Goal: Communication & Community: Answer question/provide support

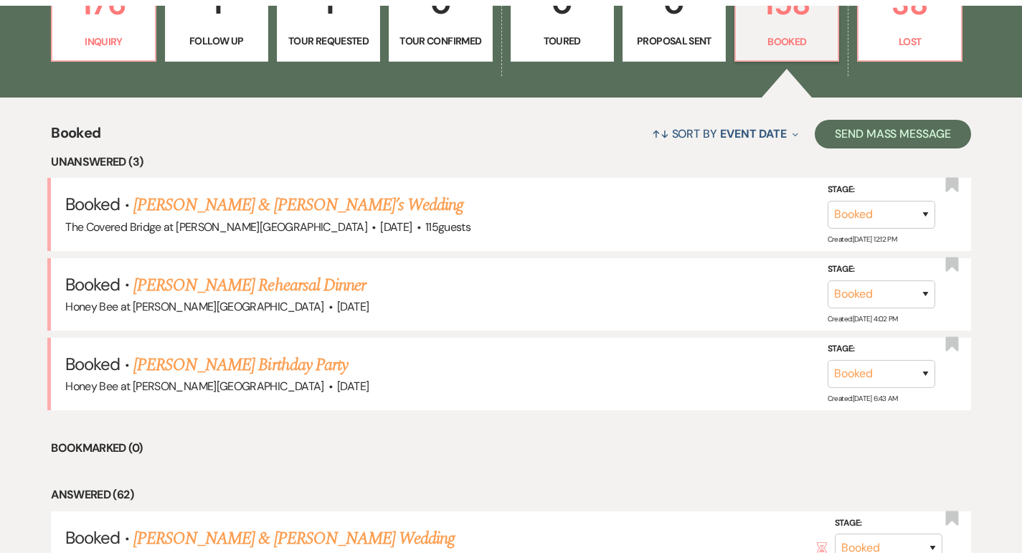
scroll to position [969, 0]
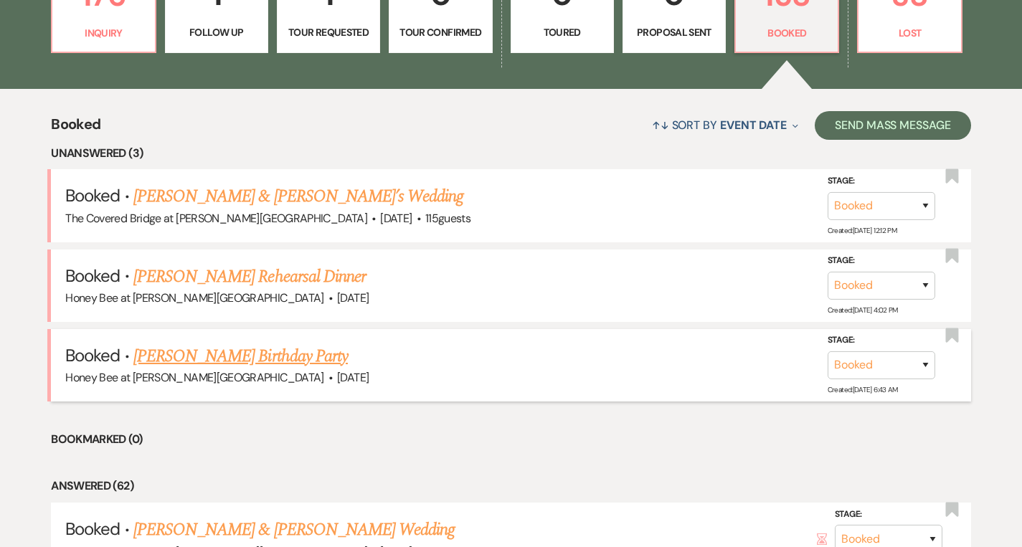
click at [247, 358] on link "[PERSON_NAME] Birthday Party" at bounding box center [240, 356] width 214 height 26
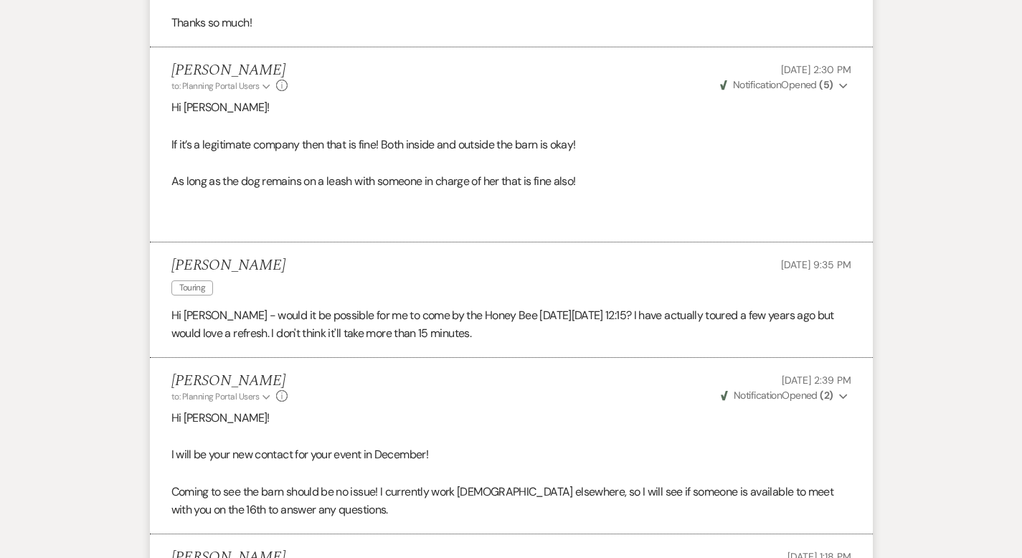
scroll to position [2213, 0]
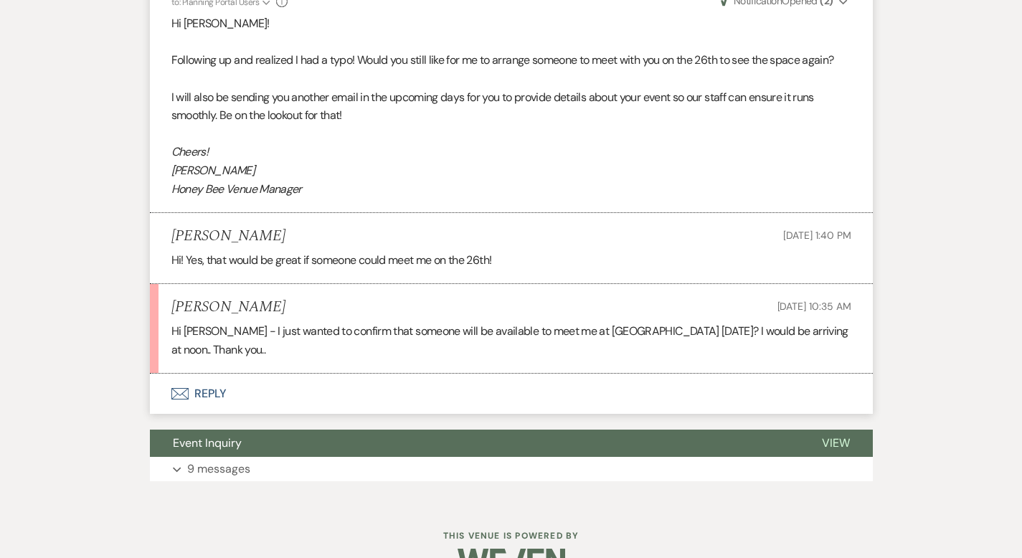
click at [182, 374] on button "Envelope Reply" at bounding box center [511, 394] width 723 height 40
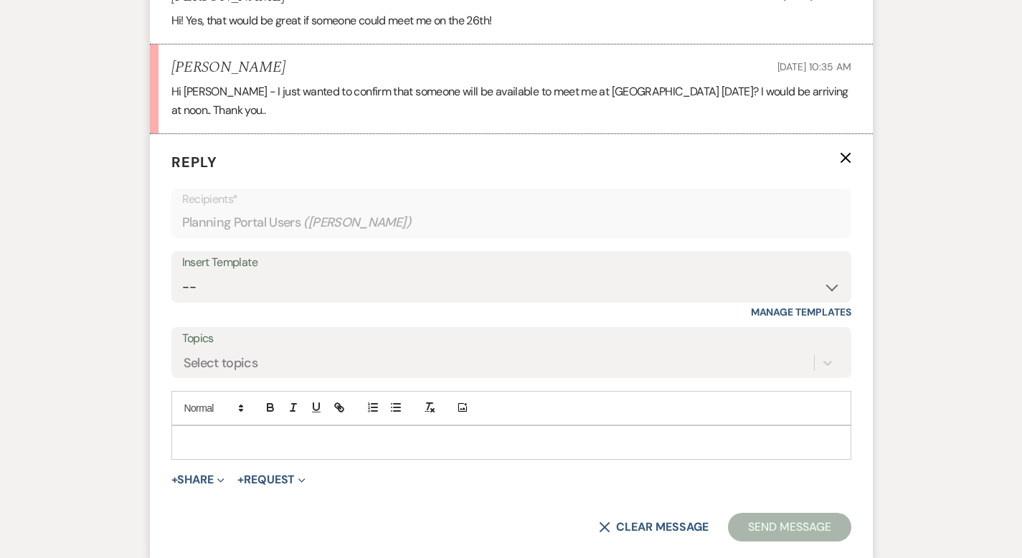
scroll to position [2484, 0]
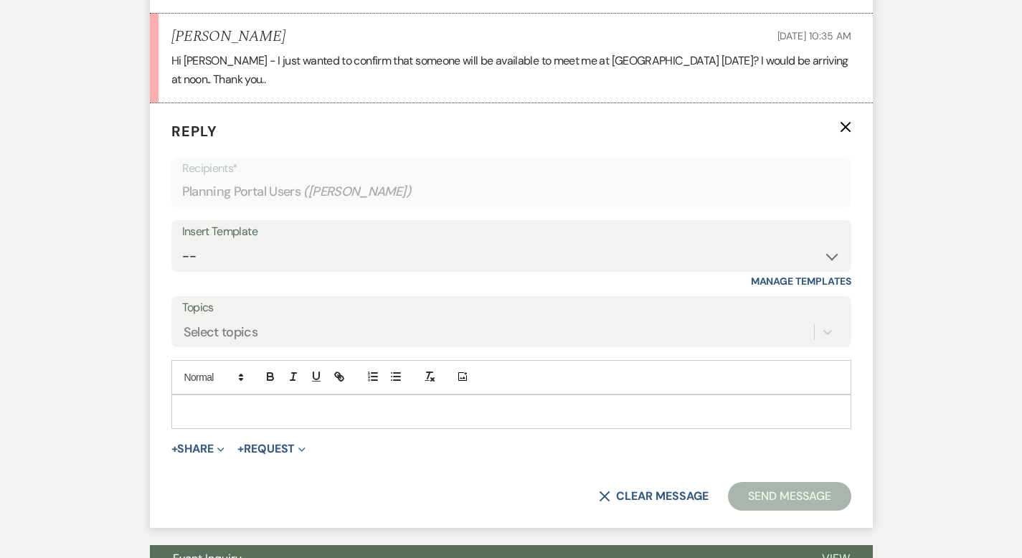
click at [285, 404] on p at bounding box center [511, 412] width 657 height 16
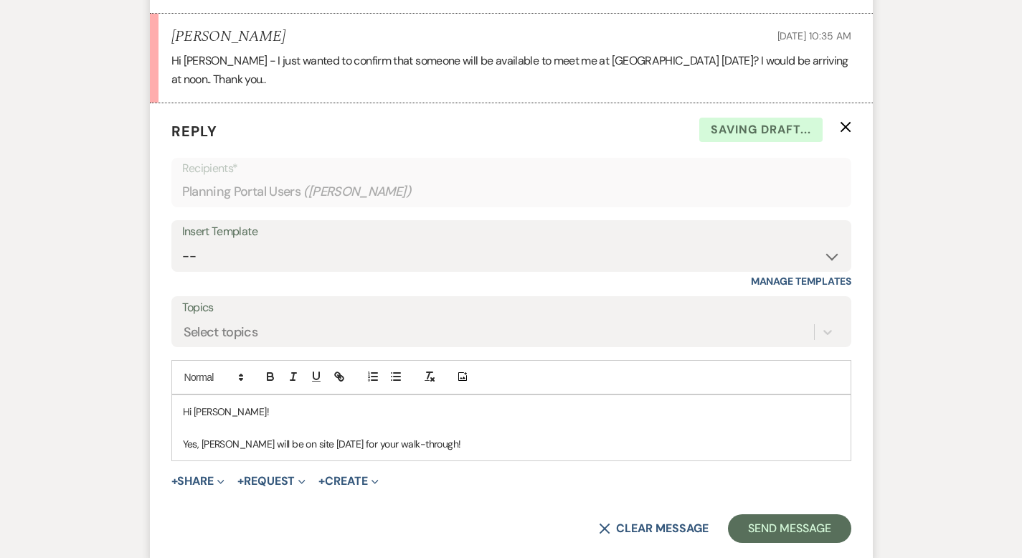
click at [410, 436] on p "Yes, [PERSON_NAME] will be on site [DATE] for your walk-through!" at bounding box center [511, 444] width 657 height 16
click at [840, 514] on button "Send Message" at bounding box center [789, 528] width 123 height 29
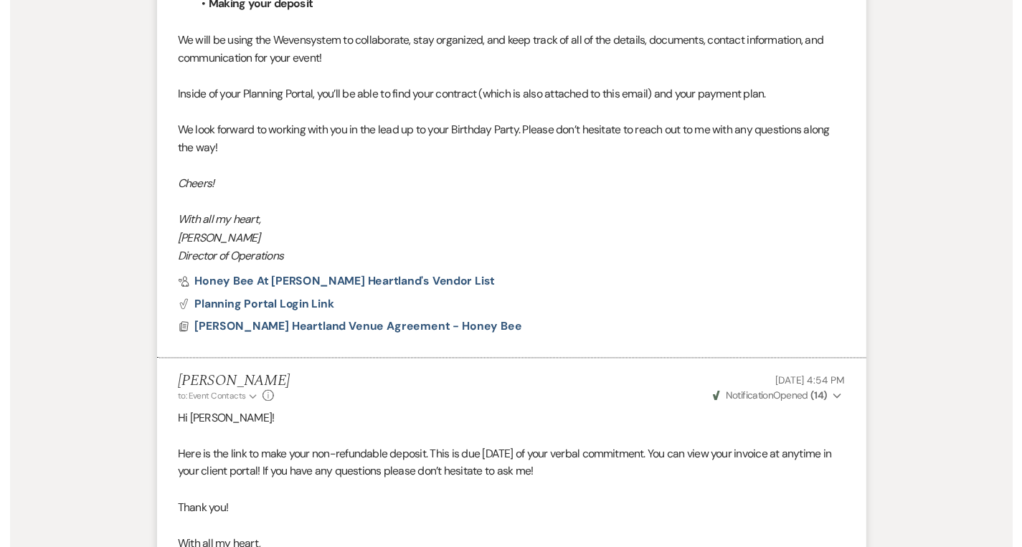
scroll to position [0, 0]
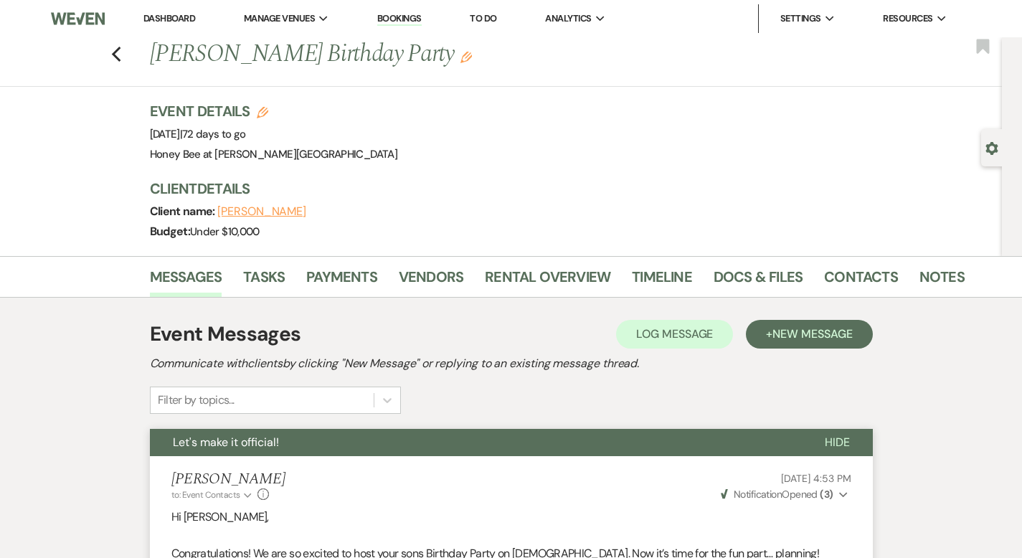
click at [156, 16] on link "Dashboard" at bounding box center [169, 18] width 52 height 12
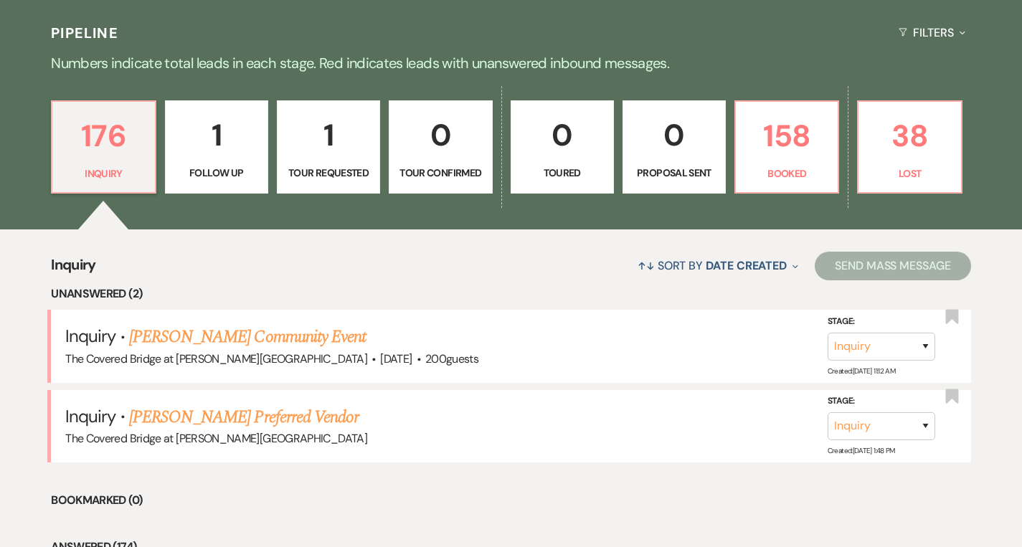
scroll to position [843, 0]
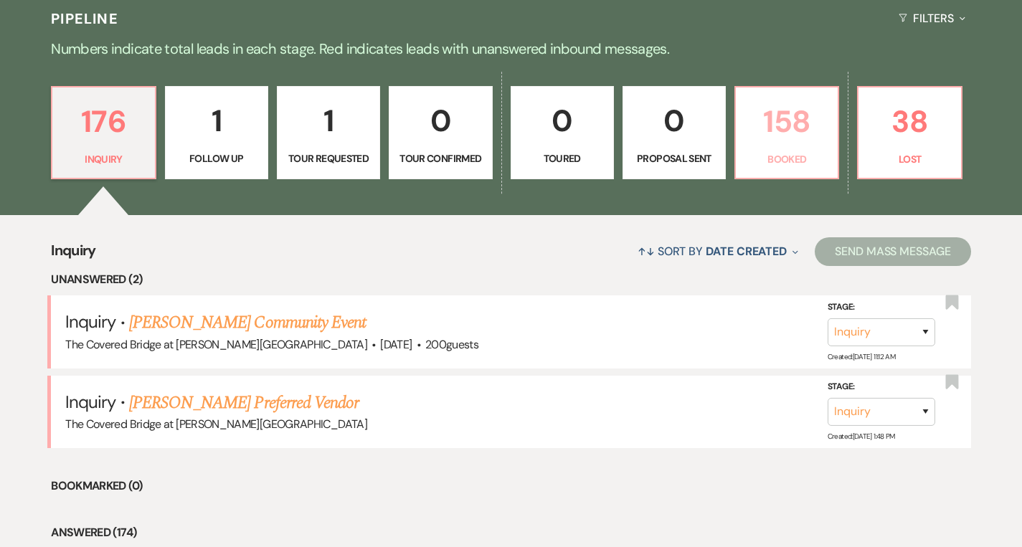
click at [815, 141] on p "158" at bounding box center [786, 122] width 85 height 48
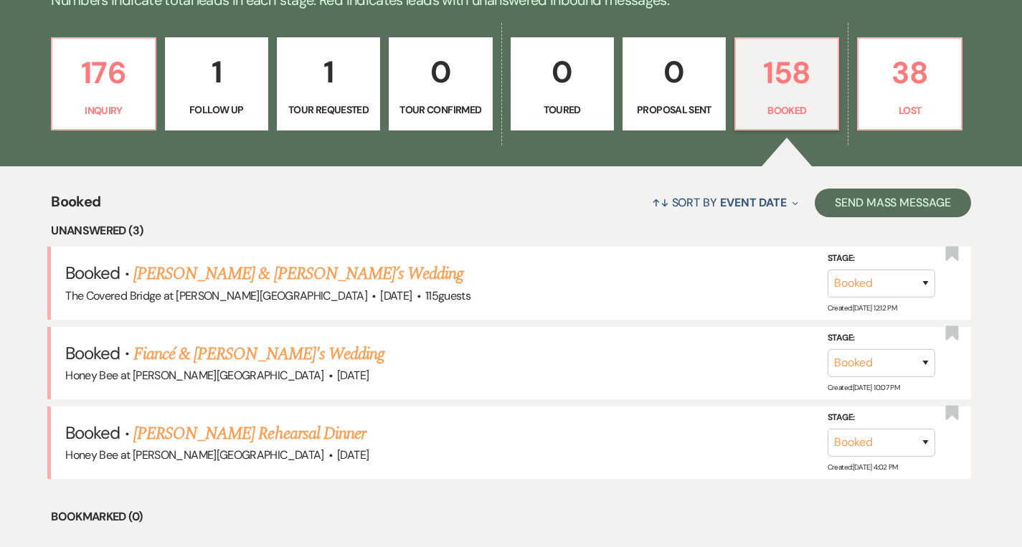
scroll to position [892, 0]
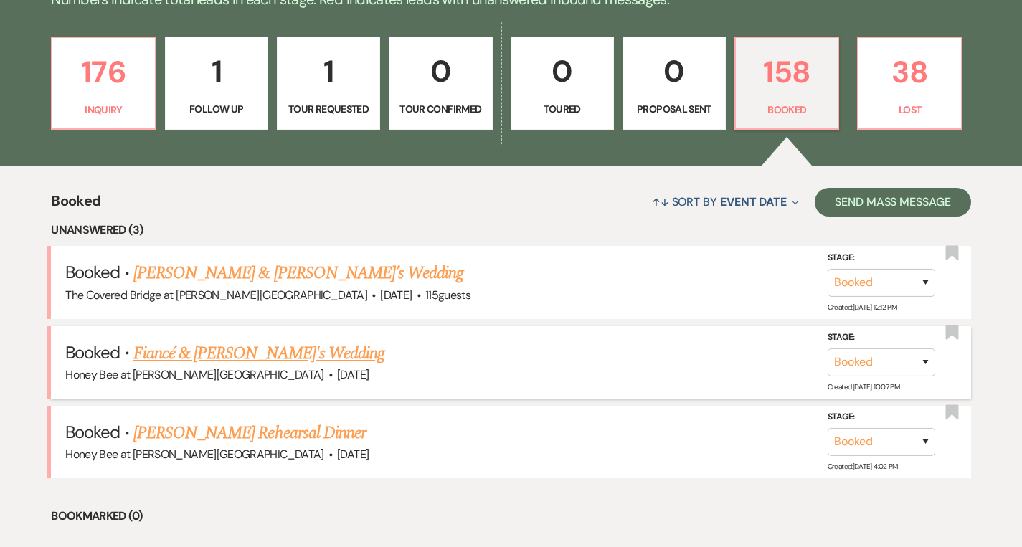
click at [268, 353] on link "Fiancé & [PERSON_NAME]'s Wedding" at bounding box center [258, 354] width 251 height 26
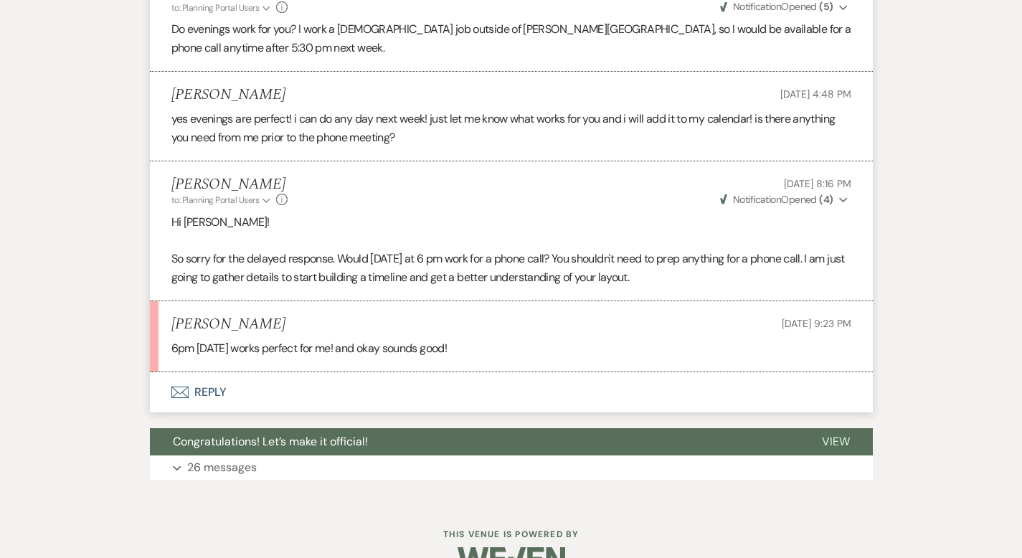
scroll to position [878, 0]
